Goal: Transaction & Acquisition: Purchase product/service

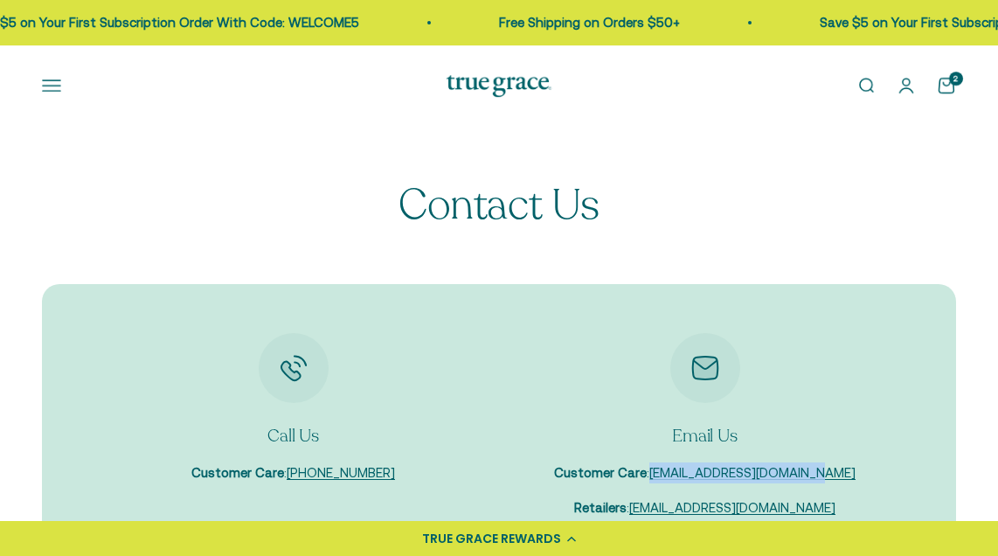
click at [0, 0] on summary "Shop" at bounding box center [0, 0] width 0 height 0
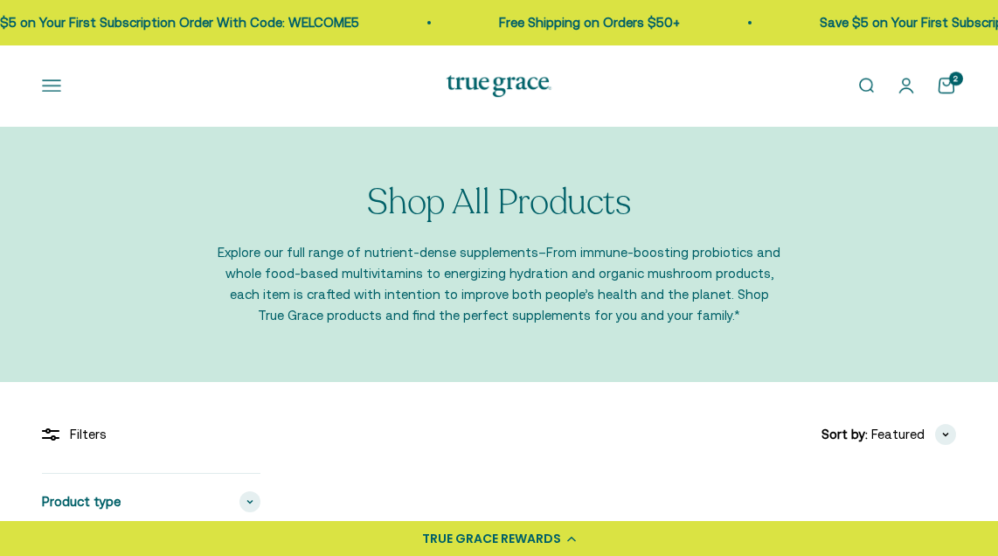
click at [0, 0] on span "Women's Probiotic" at bounding box center [0, 0] width 0 height 0
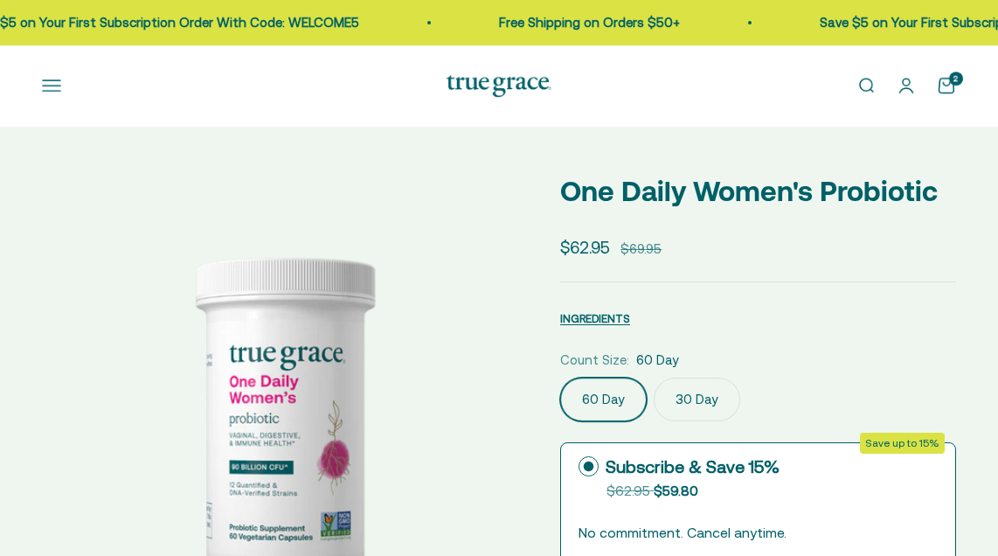
select select "3"
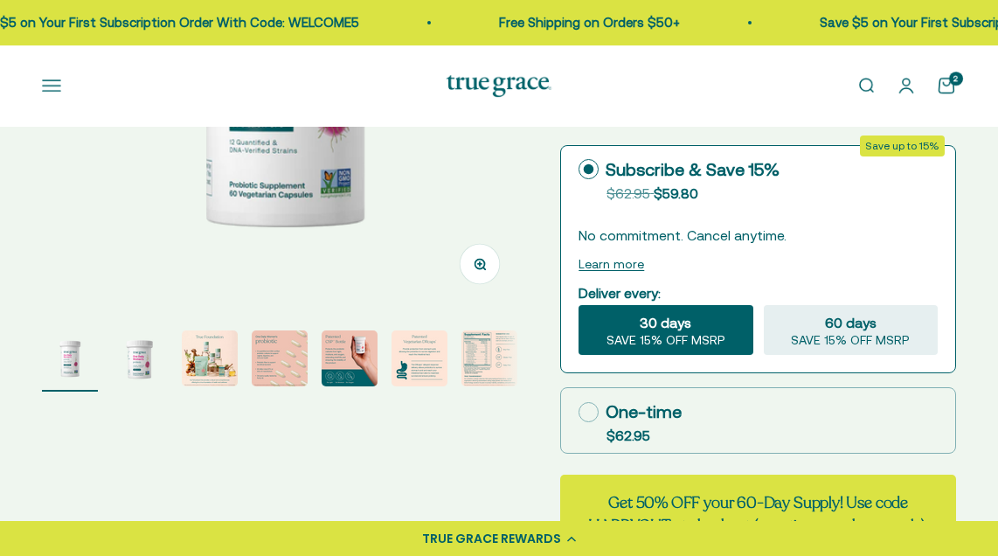
scroll to position [350, 0]
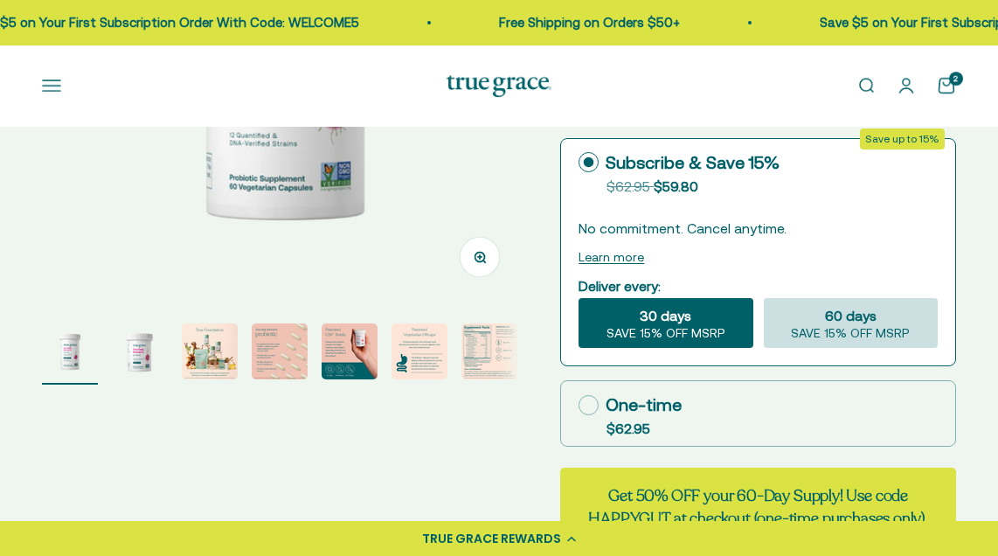
click at [864, 326] on span "60 days" at bounding box center [851, 315] width 52 height 21
click at [834, 342] on span "SAVE 15% OFF MSRP" at bounding box center [850, 334] width 119 height 16
click at [764, 298] on input "60 days SAVE 15% OFF MSRP" at bounding box center [763, 297] width 1 height 1
radio input "true"
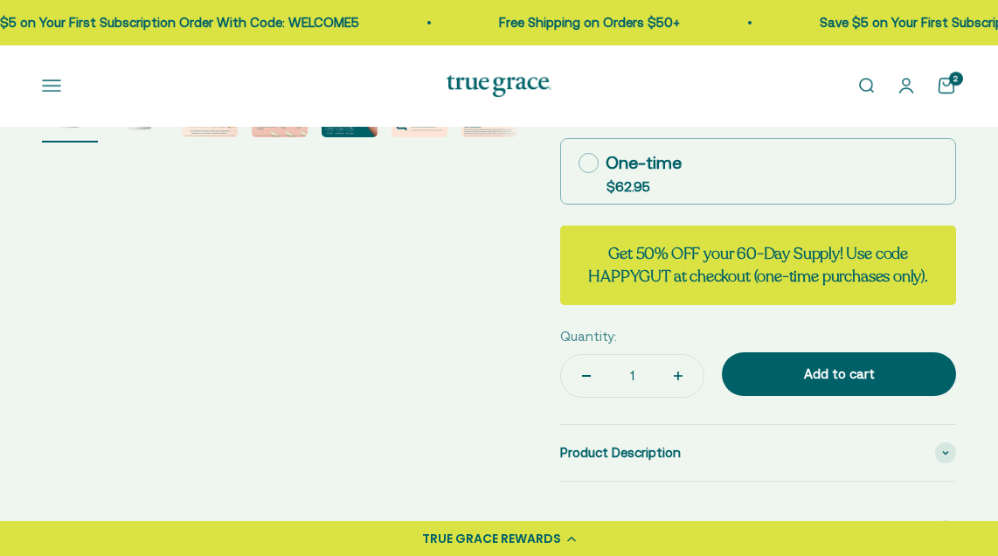
scroll to position [612, 0]
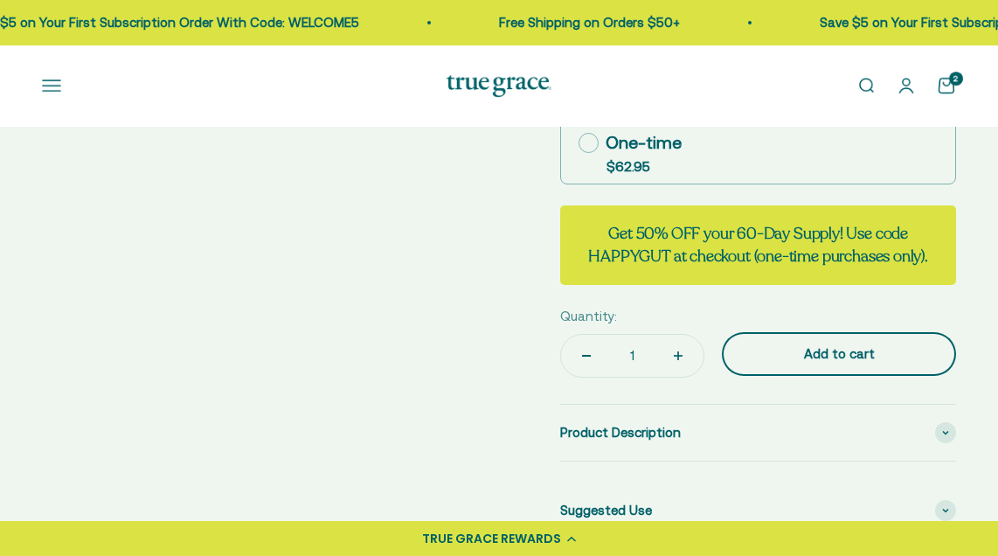
click at [833, 364] on div "Add to cart" at bounding box center [839, 353] width 164 height 21
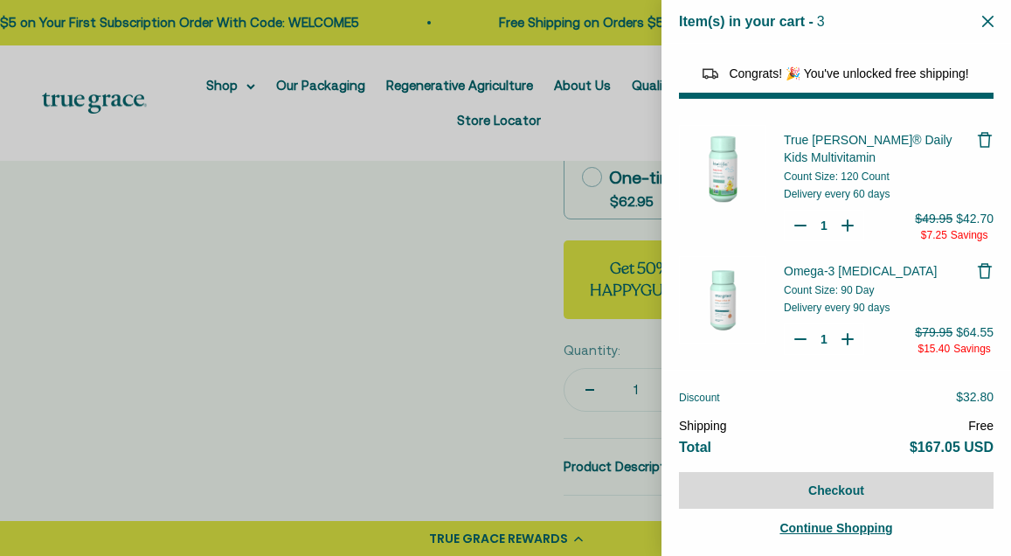
select select "46081230438614"
select select "46429452861654"
click at [482, 374] on div at bounding box center [505, 278] width 1011 height 556
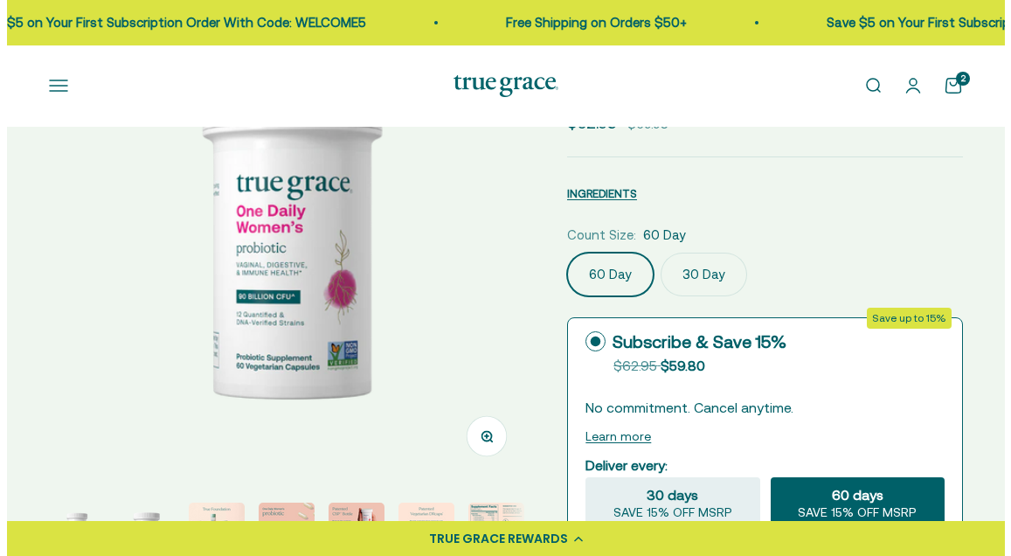
scroll to position [0, 0]
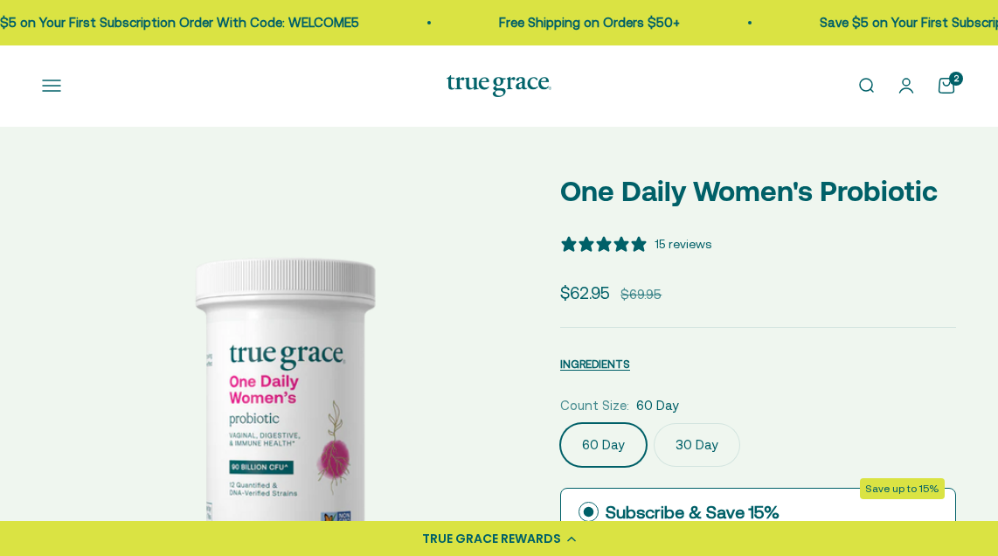
click at [948, 95] on link "Open cart 2" at bounding box center [946, 85] width 19 height 19
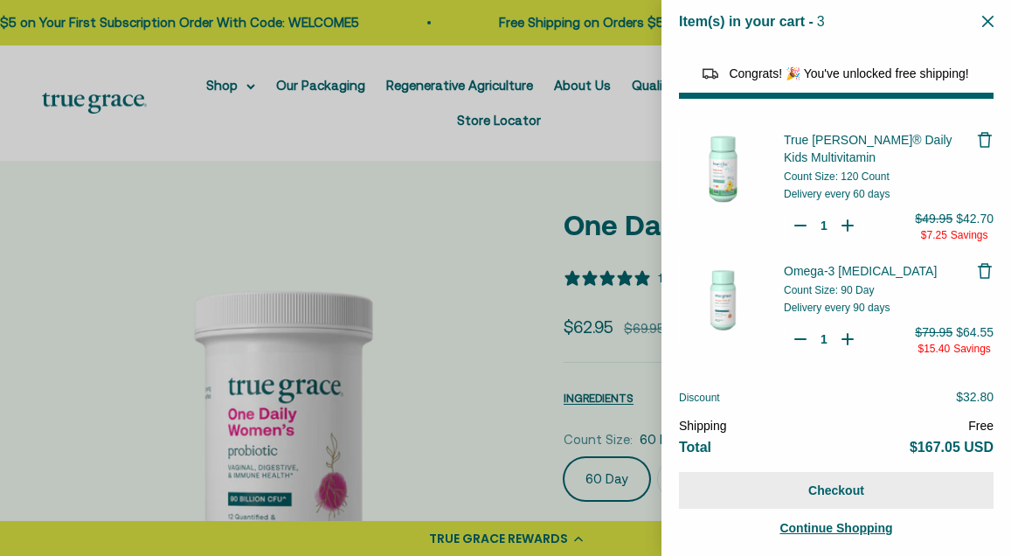
click at [869, 488] on button "Checkout" at bounding box center [836, 490] width 315 height 37
